Goal: Transaction & Acquisition: Subscribe to service/newsletter

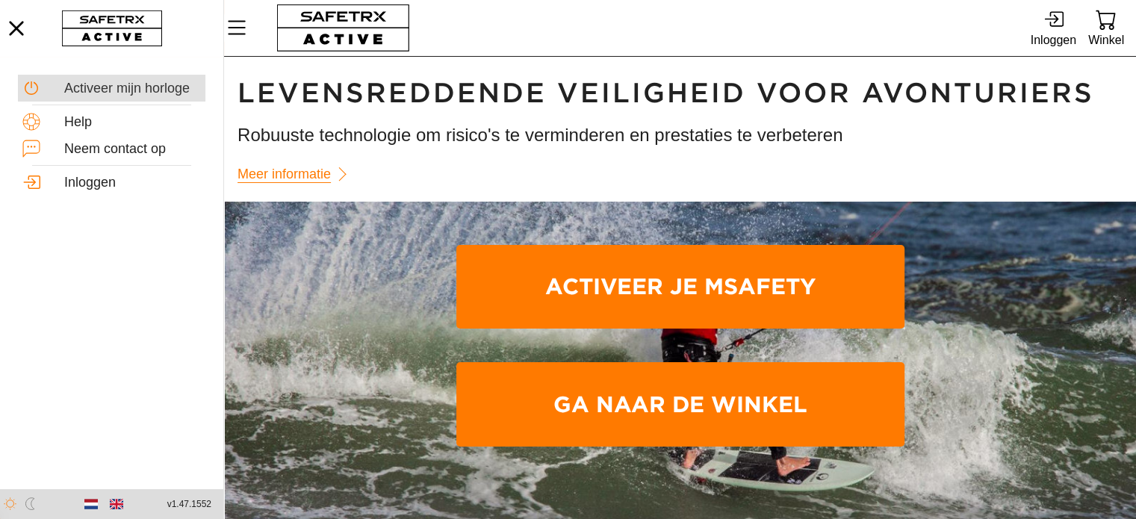
click at [100, 85] on div "Activeer mijn horloge" at bounding box center [132, 89] width 137 height 16
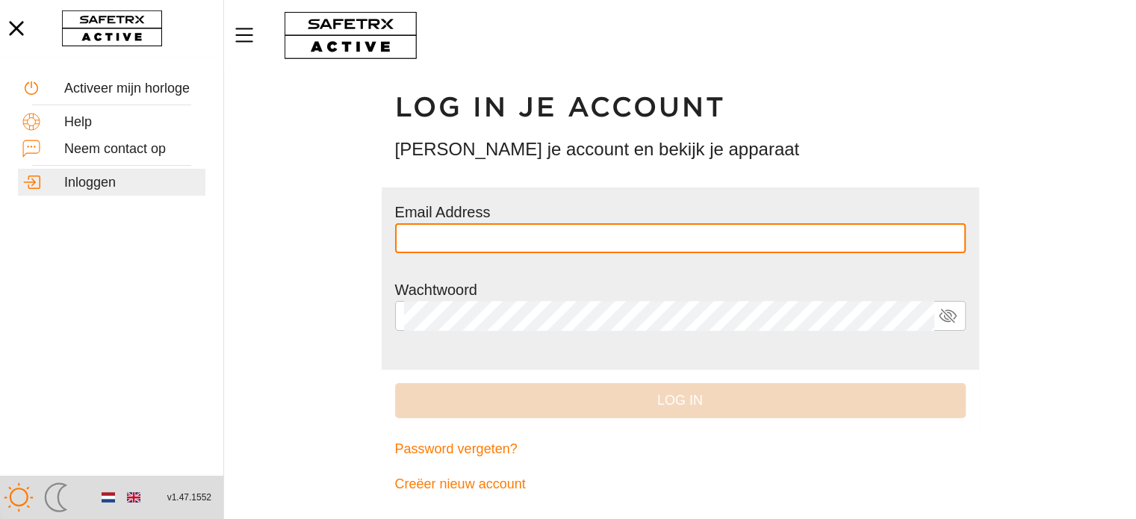
type input "**********"
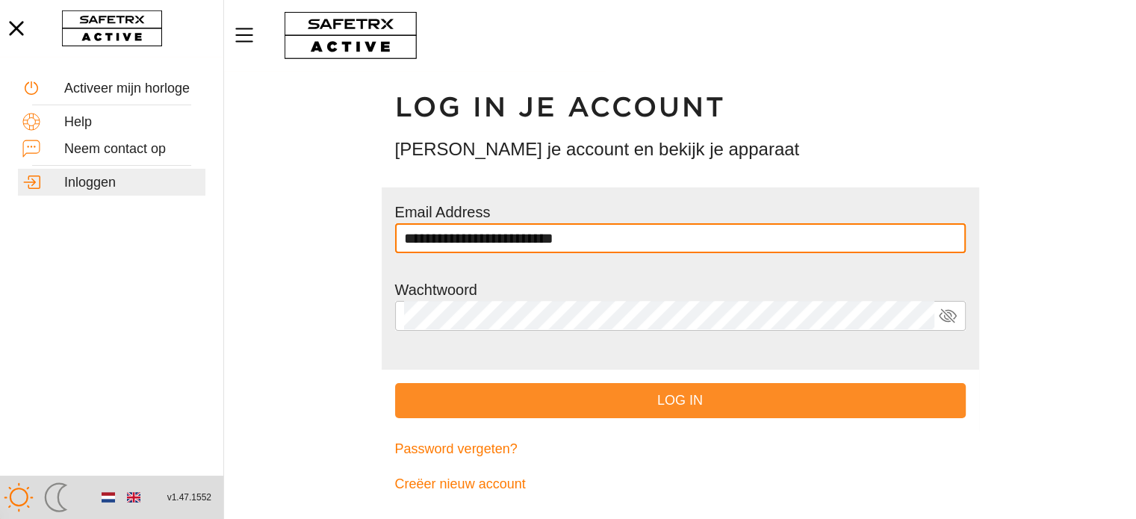
click at [628, 409] on span "Log in" at bounding box center [680, 400] width 547 height 23
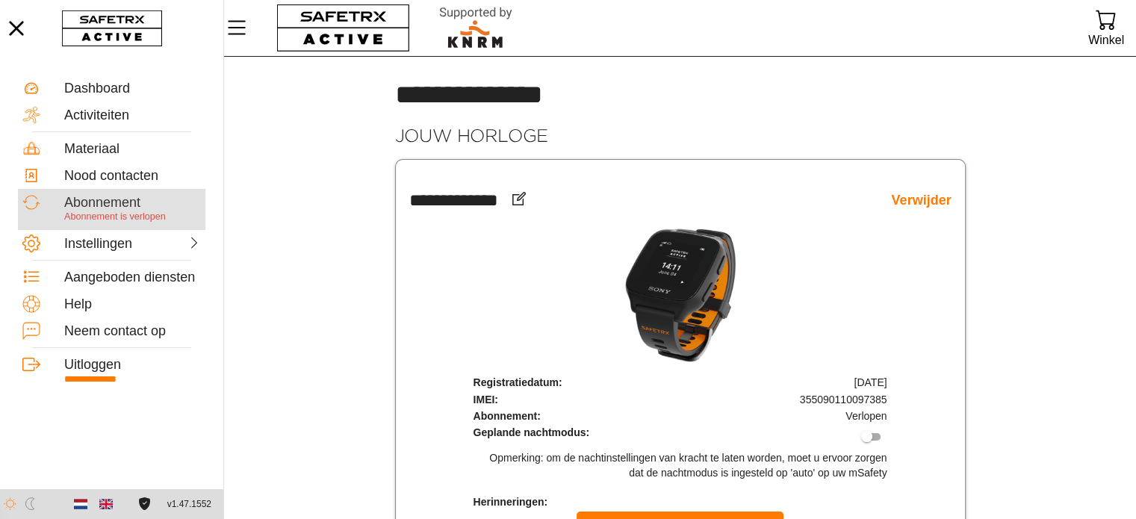
click at [108, 199] on div "Abonnement" at bounding box center [132, 203] width 137 height 16
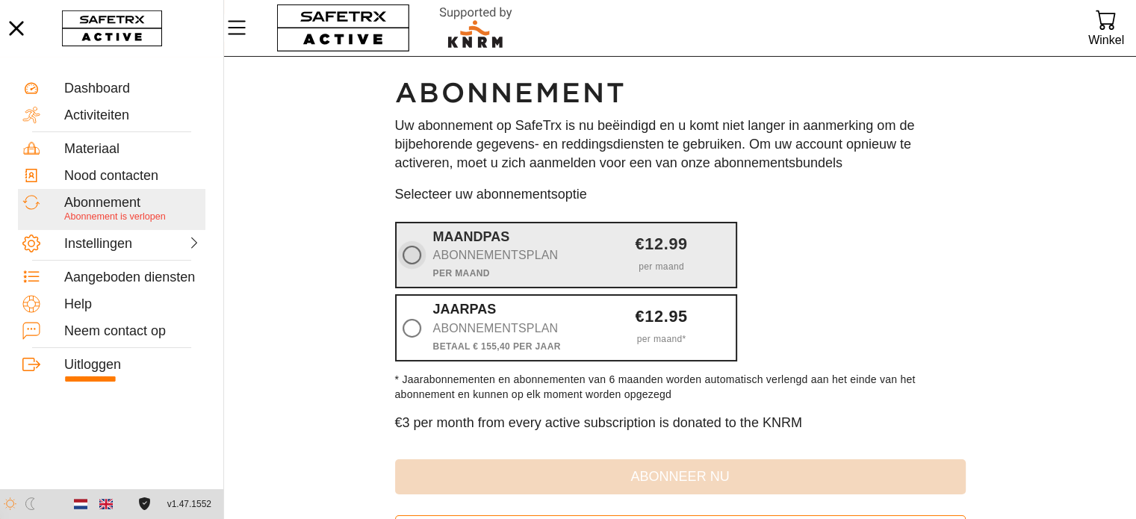
click at [415, 251] on icon at bounding box center [412, 255] width 19 height 19
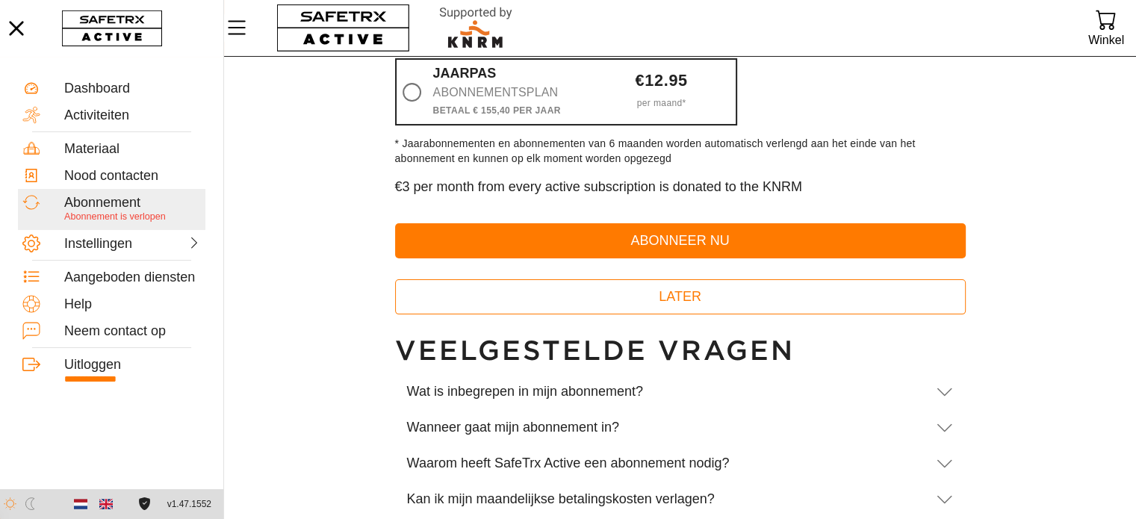
scroll to position [241, 0]
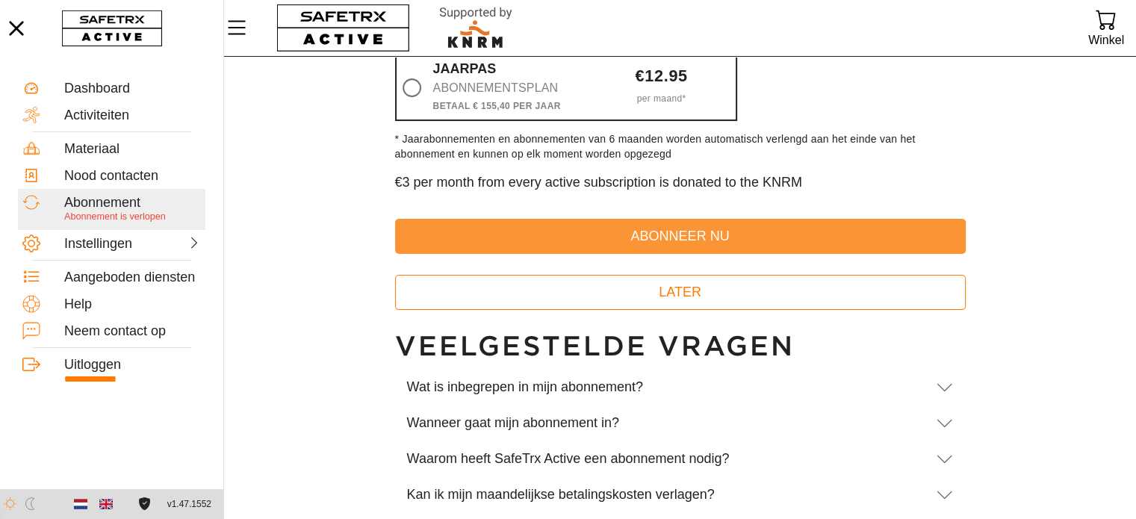
click at [576, 238] on span "abonneer nu" at bounding box center [680, 236] width 547 height 23
